Goal: Task Accomplishment & Management: Manage account settings

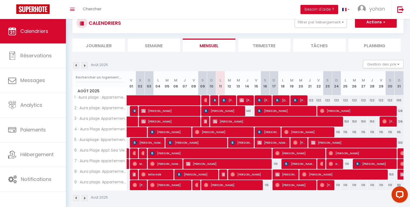
scroll to position [41, 0]
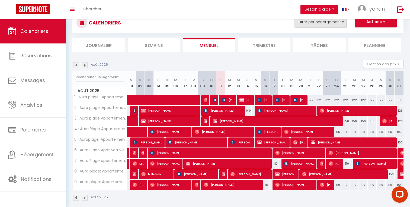
click at [330, 25] on button "Filtrer par hébergement" at bounding box center [321, 22] width 52 height 11
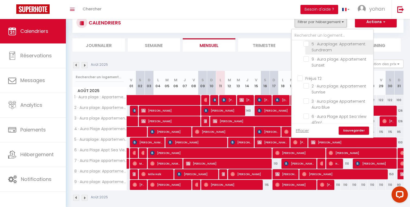
scroll to position [41, 0]
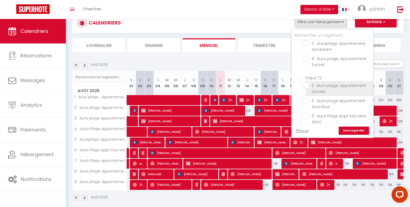
click at [308, 86] on input "2 · Aura plage: Appartement Sunrise" at bounding box center [338, 85] width 68 height 5
checkbox input "true"
checkbox input "false"
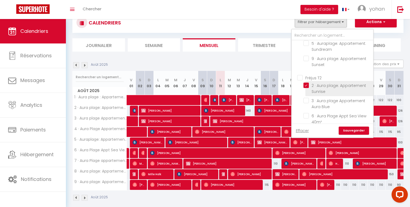
checkbox input "false"
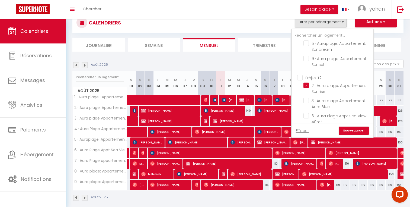
click at [353, 128] on link "Sauvegarder" at bounding box center [354, 131] width 30 height 8
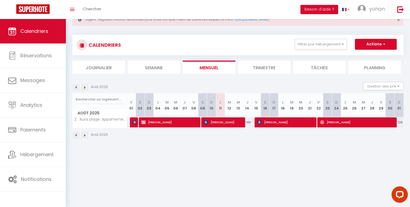
click at [76, 86] on img at bounding box center [76, 87] width 6 height 6
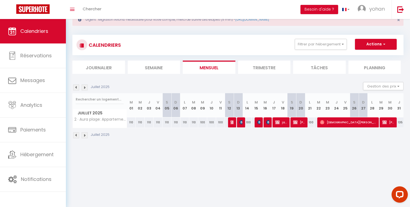
click at [83, 87] on img at bounding box center [85, 87] width 6 height 6
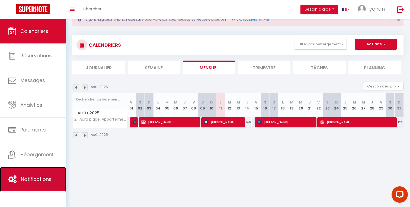
click at [33, 175] on link "Notifications" at bounding box center [33, 179] width 66 height 24
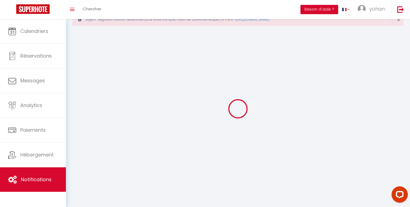
scroll to position [30, 0]
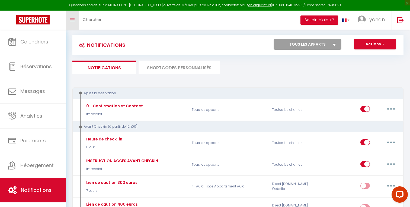
click at [73, 19] on icon "Toggle menubar" at bounding box center [72, 19] width 5 height 3
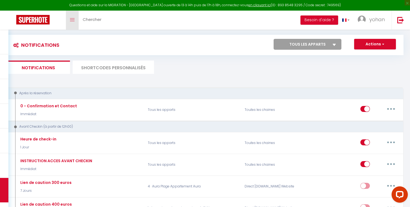
click at [73, 19] on icon "Toggle menubar" at bounding box center [72, 19] width 5 height 3
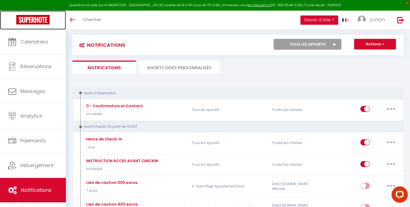
click at [39, 20] on img at bounding box center [32, 20] width 33 height 10
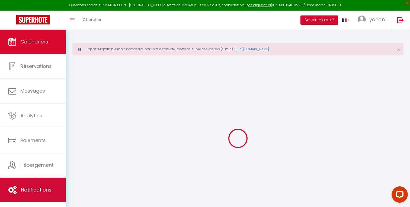
scroll to position [30, 0]
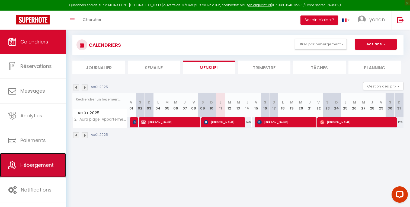
click at [32, 172] on link "Hébergement" at bounding box center [33, 165] width 66 height 24
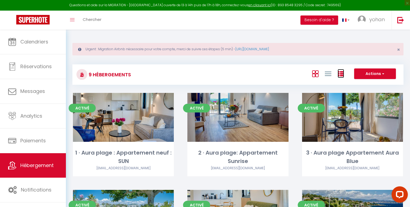
click at [340, 71] on icon at bounding box center [341, 74] width 7 height 7
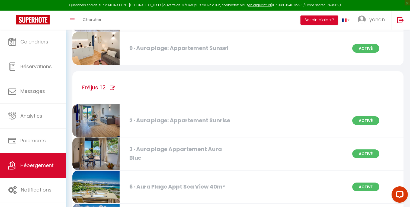
scroll to position [269, 0]
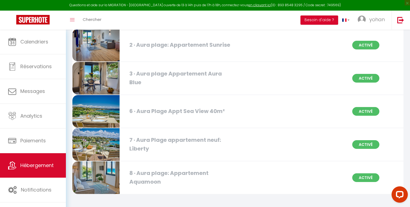
click at [168, 47] on div "2 · Aura plage: Appartement Sunrise" at bounding box center [180, 45] width 106 height 8
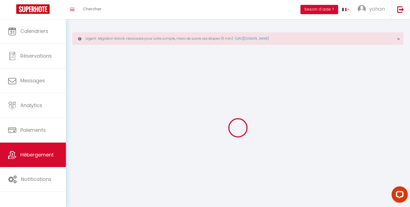
checkbox input "false"
select select
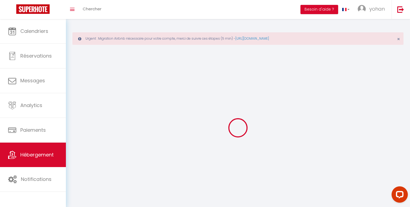
select select
checkbox input "false"
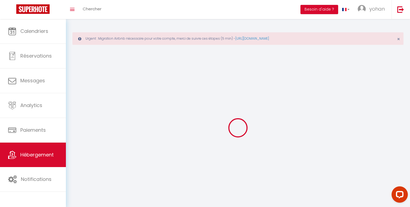
checkbox input "false"
select select
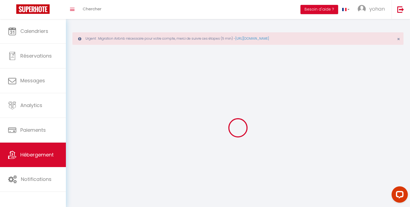
select select
select select "28"
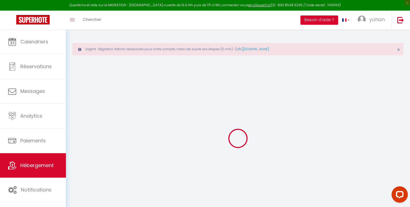
select select
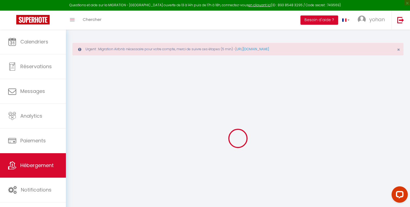
select select
checkbox input "false"
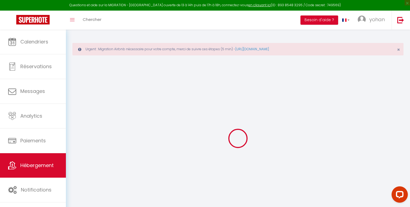
select select
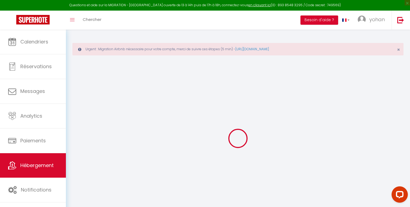
select select
checkbox input "false"
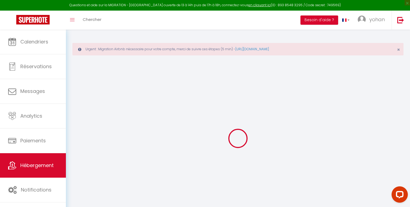
checkbox input "false"
select select
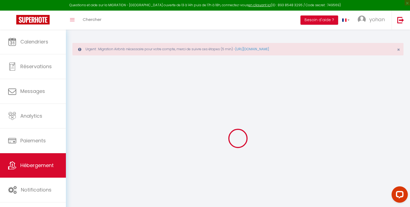
select select
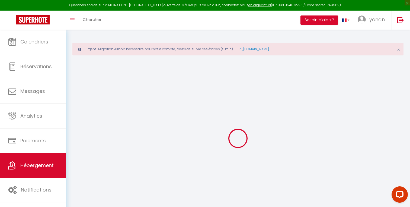
checkbox input "false"
select select
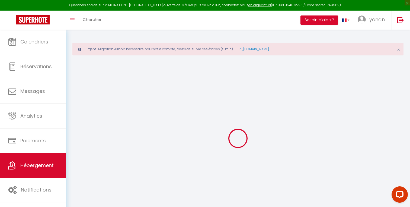
select select
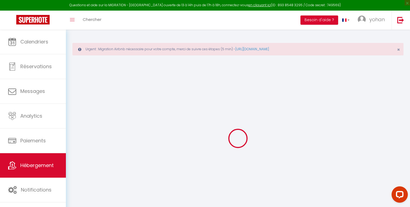
select select
checkbox input "false"
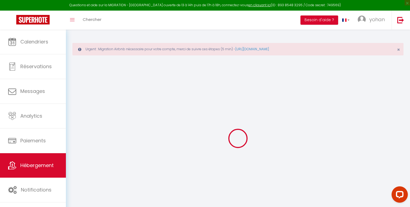
checkbox input "false"
select select
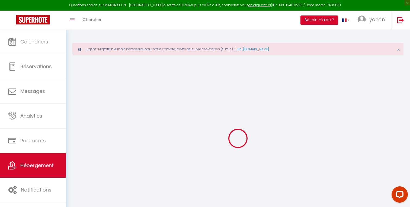
select select
checkbox input "false"
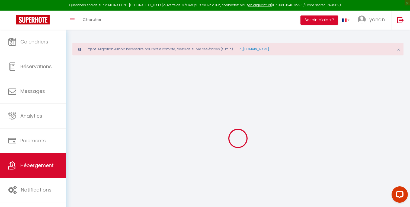
checkbox input "false"
select select
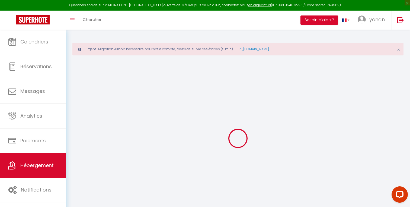
type input "2 · Aura plage: Appartement Sunrise"
type input "[PERSON_NAME]"
type input "150"
type input "6"
type input "80"
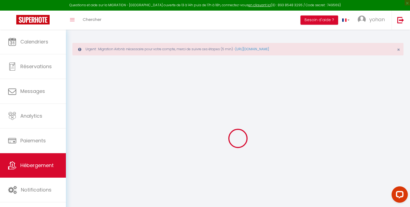
type input "2.16"
type input "500"
type input "10"
select select
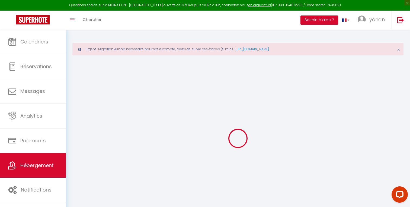
select select
type input "[STREET_ADDRESS]"
type input "83380"
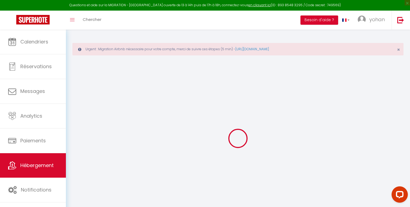
type input "[GEOGRAPHIC_DATA]"
type input "[PERSON_NAME][EMAIL_ADDRESS][DOMAIN_NAME]"
select select "11388"
checkbox input "false"
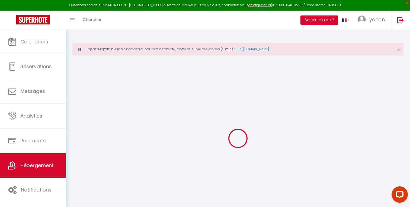
checkbox input "true"
checkbox input "false"
type input "0"
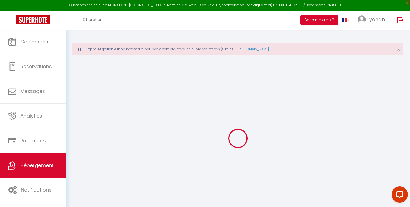
select select
checkbox input "false"
checkbox input "true"
checkbox input "false"
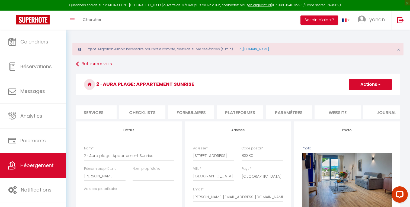
scroll to position [0, 164]
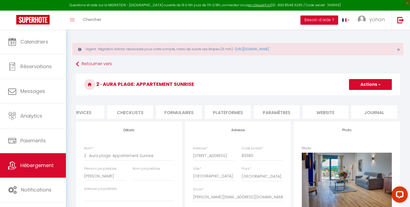
click at [375, 113] on li "Journal" at bounding box center [375, 111] width 46 height 13
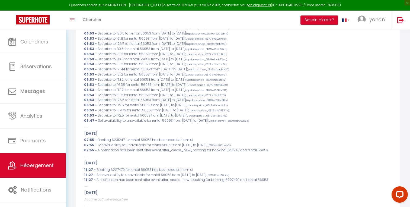
scroll to position [786, 0]
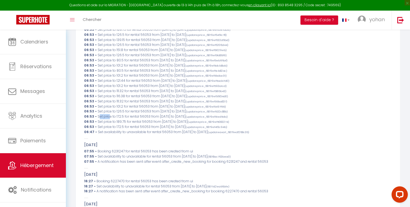
drag, startPoint x: 98, startPoint y: 118, endPoint x: 109, endPoint y: 117, distance: 11.1
click at [109, 117] on span "Set price to 172.5 for rental 56053 from [DATE] to [DATE] (updateprice_6879ef51…" at bounding box center [163, 116] width 130 height 5
drag, startPoint x: 115, startPoint y: 118, endPoint x: 135, endPoint y: 118, distance: 20.6
click at [135, 119] on span "Set price to 172.5 for rental 56053 from [DATE] to [DATE] (updateprice_6879ef51…" at bounding box center [163, 116] width 130 height 5
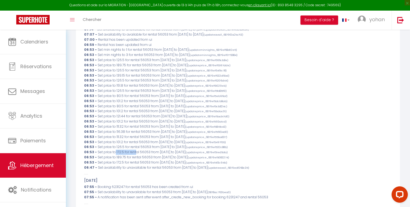
scroll to position [774, 0]
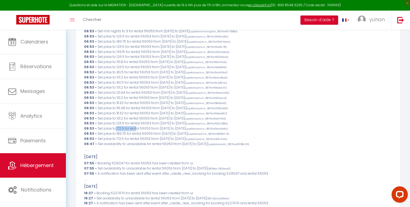
click at [119, 128] on span "Set price to 172.5 for rental 56053 from [DATE] to [DATE] (updateprice_6879ef51…" at bounding box center [163, 128] width 130 height 5
click at [164, 129] on span "Set price to 172.5 for rental 56053 from [DATE] to [DATE] (updateprice_6879ef51…" at bounding box center [163, 128] width 130 height 5
drag, startPoint x: 164, startPoint y: 129, endPoint x: 177, endPoint y: 128, distance: 13.1
click at [177, 128] on span "Set price to 172.5 for rental 56053 from [DATE] to [DATE] (updateprice_6879ef51…" at bounding box center [163, 128] width 130 height 5
drag, startPoint x: 182, startPoint y: 146, endPoint x: 200, endPoint y: 144, distance: 18.5
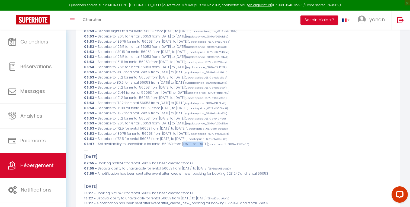
click at [200, 144] on span "Set availability to unavailable for rental 56053 from [DATE] to [DATE] (updatea…" at bounding box center [173, 143] width 151 height 5
drag, startPoint x: 203, startPoint y: 144, endPoint x: 219, endPoint y: 144, distance: 16.6
click at [219, 144] on span "Set availability to unavailable for rental 56053 from [DATE] to [DATE] (updatea…" at bounding box center [173, 143] width 151 height 5
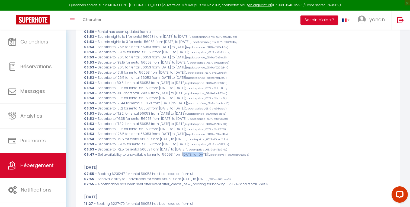
scroll to position [758, 0]
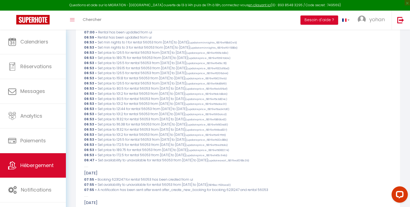
click at [200, 93] on small "(updateprice_6879ef5dcb8ab)" at bounding box center [206, 94] width 43 height 4
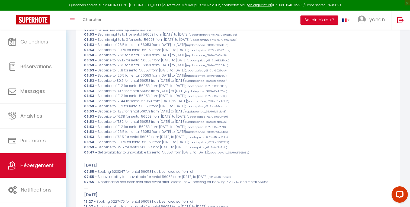
scroll to position [812, 0]
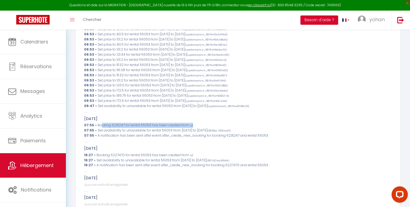
drag, startPoint x: 100, startPoint y: 126, endPoint x: 191, endPoint y: 127, distance: 90.4
click at [191, 127] on span "Booking 6231247 for rental 56053 has been created from ui" at bounding box center [146, 125] width 96 height 5
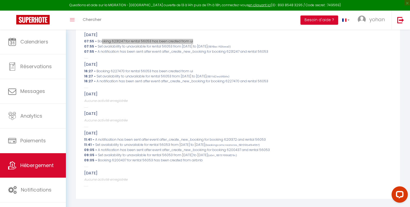
scroll to position [899, 0]
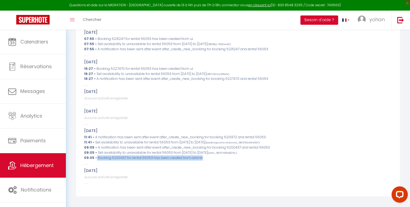
drag, startPoint x: 96, startPoint y: 159, endPoint x: 201, endPoint y: 157, distance: 105.9
click at [201, 157] on div "09:05 - Booking 6200437 for rental 56053 has been created from airbnb" at bounding box center [238, 157] width 308 height 5
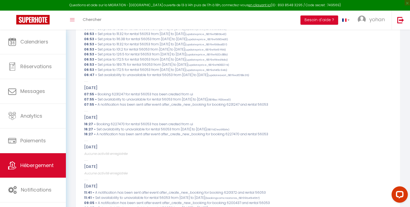
scroll to position [902, 0]
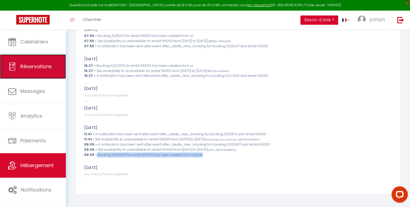
click at [29, 69] on span "Réservations" at bounding box center [35, 66] width 31 height 7
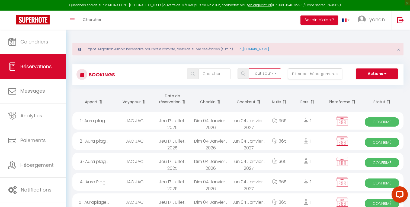
click at [263, 75] on select "Tous les statuts Annulé Confirmé Non Confirmé Tout sauf annulé No Show Request" at bounding box center [265, 73] width 32 height 10
select select "cancelled"
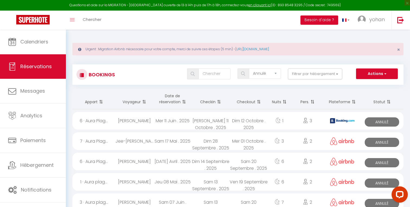
click at [174, 101] on th "Date de réservation" at bounding box center [173, 99] width 38 height 20
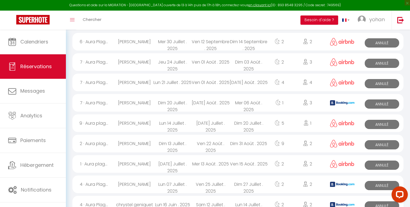
scroll to position [155, 0]
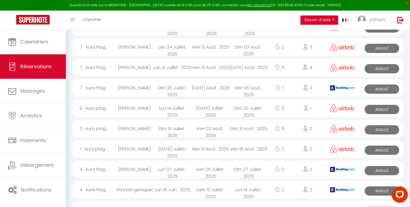
click at [239, 129] on div "Dim 31 Août . 2025" at bounding box center [249, 129] width 38 height 18
select select "KO"
select select "0"
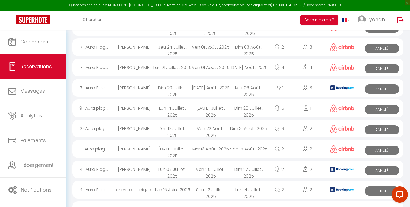
select select "1"
select select
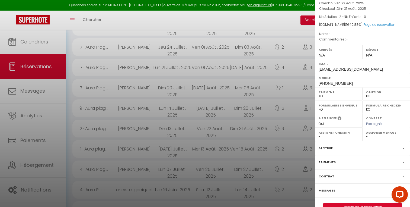
scroll to position [46, 0]
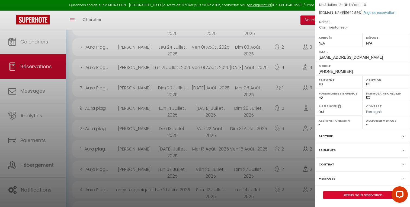
click at [327, 136] on label "Facture" at bounding box center [326, 136] width 14 height 6
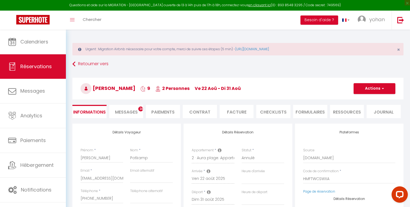
select select
checkbox input "false"
select select
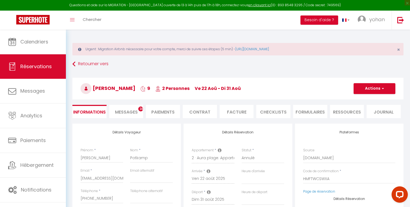
select select
checkbox input "false"
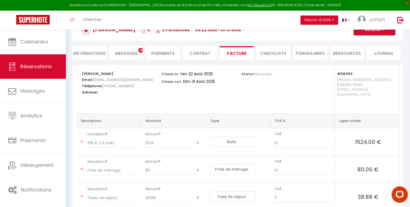
scroll to position [62, 0]
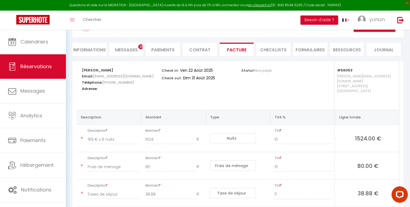
click at [167, 52] on li "Paiements" at bounding box center [163, 49] width 34 height 13
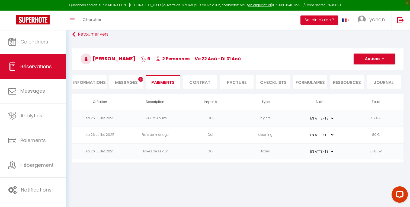
click at [94, 83] on li "Informations" at bounding box center [89, 81] width 34 height 13
select select
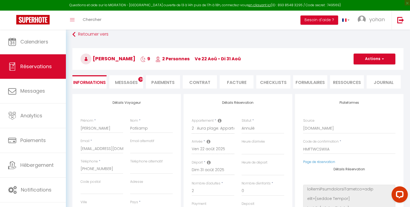
scroll to position [62, 0]
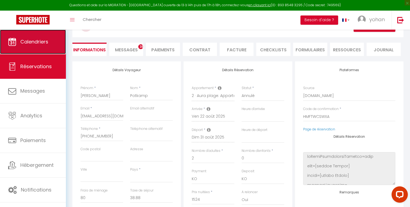
click at [34, 47] on link "Calendriers" at bounding box center [33, 42] width 66 height 24
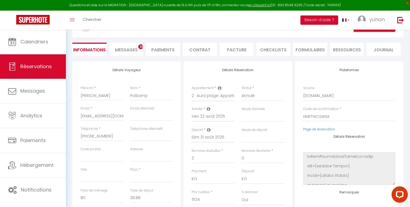
click at [204, 49] on li "Contrat" at bounding box center [200, 49] width 34 height 13
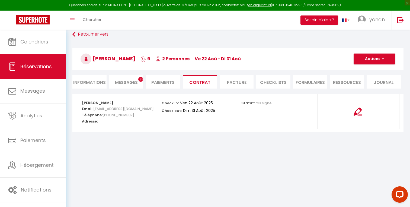
scroll to position [30, 0]
click at [168, 82] on li "Paiements" at bounding box center [163, 81] width 34 height 13
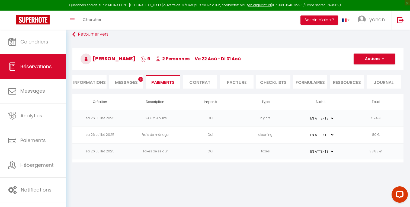
click at [238, 83] on li "Facture" at bounding box center [237, 81] width 34 height 13
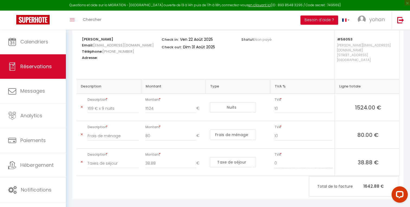
scroll to position [94, 0]
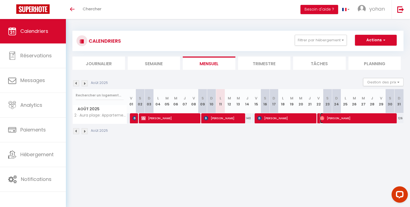
click at [331, 119] on span "[PERSON_NAME]" at bounding box center [357, 118] width 75 height 10
select select "OK"
select select "0"
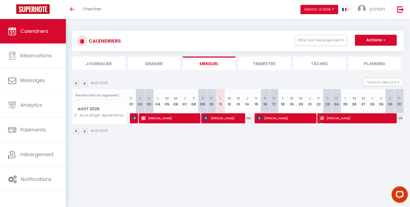
select select "1"
select select
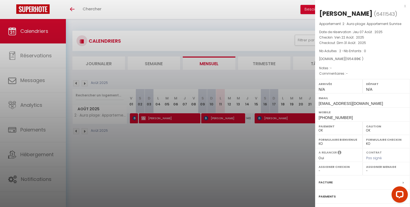
click at [279, 148] on div at bounding box center [205, 103] width 410 height 207
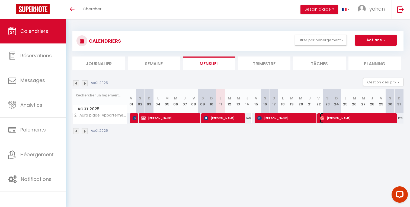
click at [343, 121] on span "[PERSON_NAME]" at bounding box center [357, 118] width 75 height 10
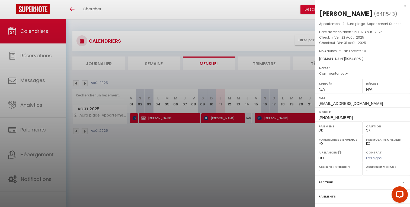
click at [249, 159] on div at bounding box center [205, 103] width 410 height 207
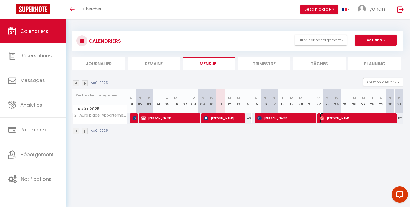
click at [359, 117] on span "[PERSON_NAME]" at bounding box center [357, 118] width 75 height 10
